Goal: Find specific page/section: Find specific page/section

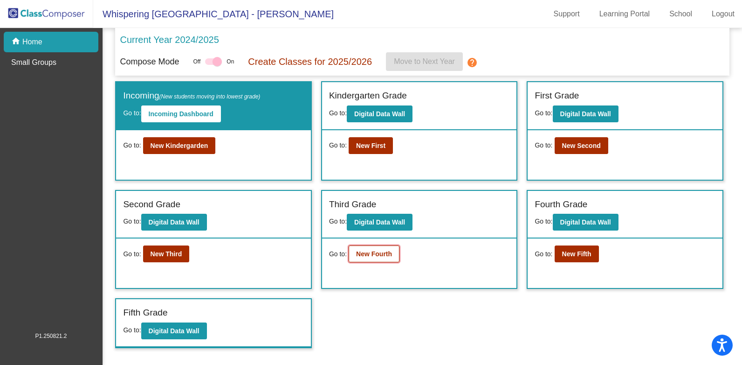
click at [384, 253] on b "New Fourth" at bounding box center [374, 253] width 36 height 7
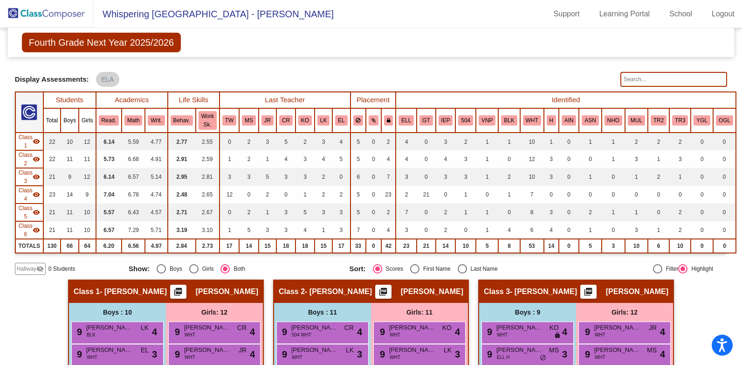
click at [633, 76] on input "text" at bounding box center [674, 79] width 107 height 15
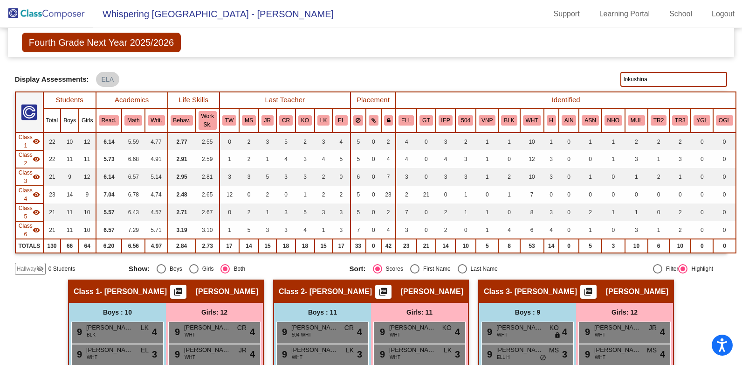
type input "lokushina"
